Goal: Download file/media

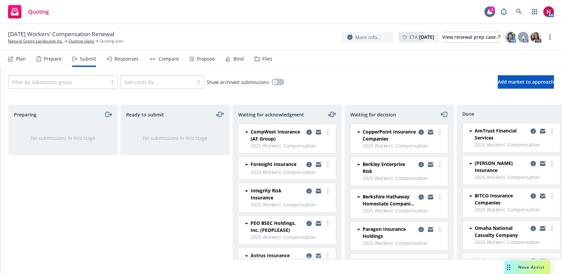
click at [262, 57] on div "Files" at bounding box center [267, 58] width 10 height 5
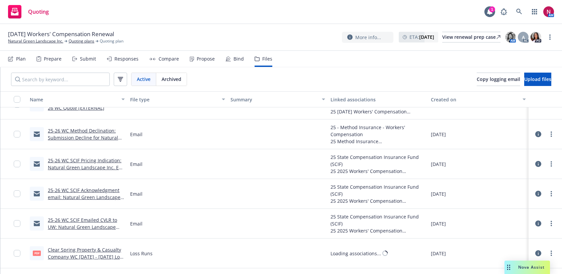
scroll to position [620, 0]
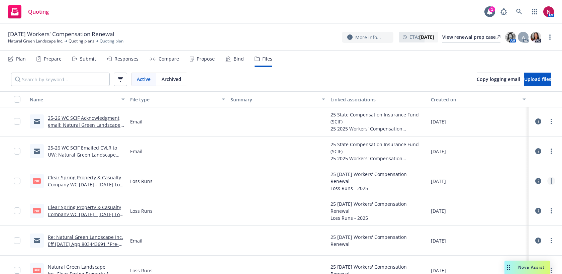
click at [553, 178] on link "more" at bounding box center [552, 181] width 8 height 8
click at [528, 207] on link "Download" at bounding box center [522, 207] width 67 height 13
click at [551, 212] on icon "more" at bounding box center [551, 210] width 1 height 5
click at [542, 237] on link "Download" at bounding box center [522, 237] width 67 height 13
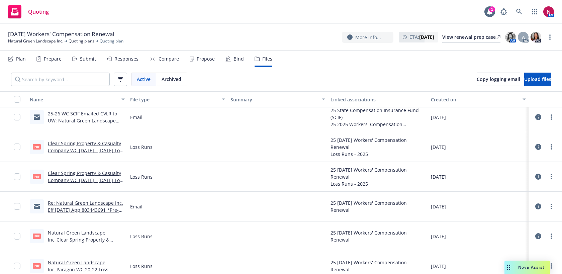
scroll to position [713, 0]
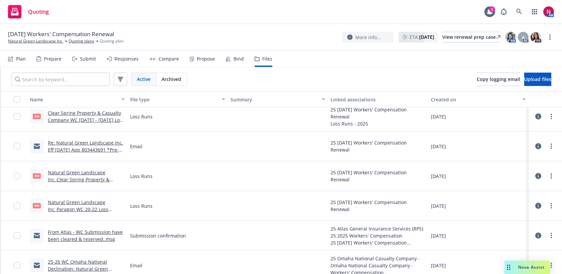
click at [101, 173] on link "Natural Green Landscape Inc_Clear Spring Property & Casualty Company WC 22-23 L…" at bounding box center [85, 182] width 75 height 27
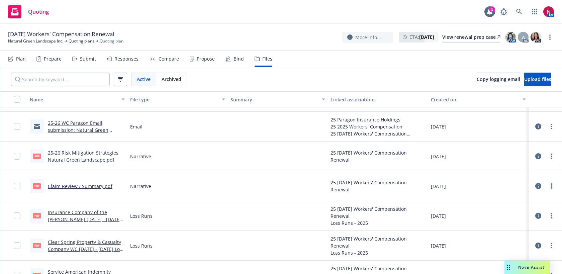
scroll to position [1561, 0]
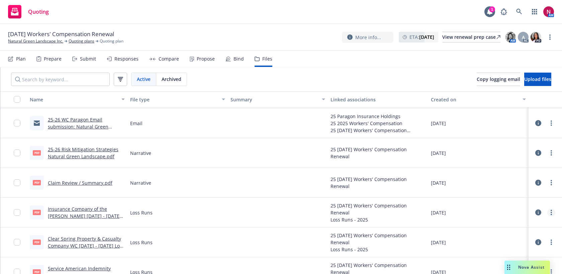
click at [551, 211] on circle "more" at bounding box center [551, 210] width 1 height 1
click at [535, 238] on link "Download" at bounding box center [522, 239] width 67 height 13
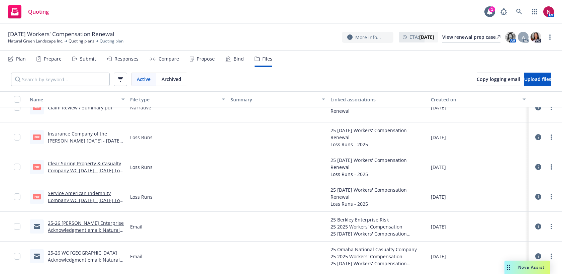
scroll to position [1636, 0]
click at [552, 197] on icon "more" at bounding box center [551, 195] width 1 height 5
click at [526, 224] on link "Download" at bounding box center [522, 223] width 67 height 13
click at [83, 57] on div "Submit" at bounding box center [88, 58] width 16 height 5
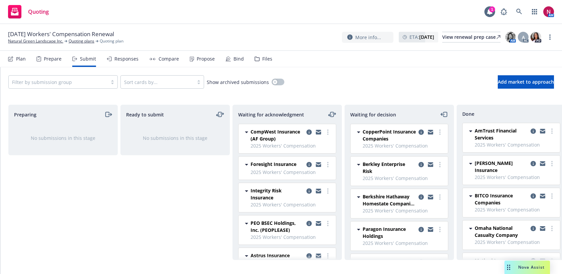
scroll to position [153, 0]
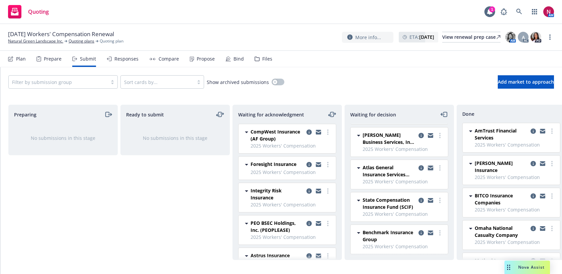
click at [431, 168] on icon "copy logging email" at bounding box center [430, 168] width 5 height 5
